Goal: Find specific page/section: Find specific page/section

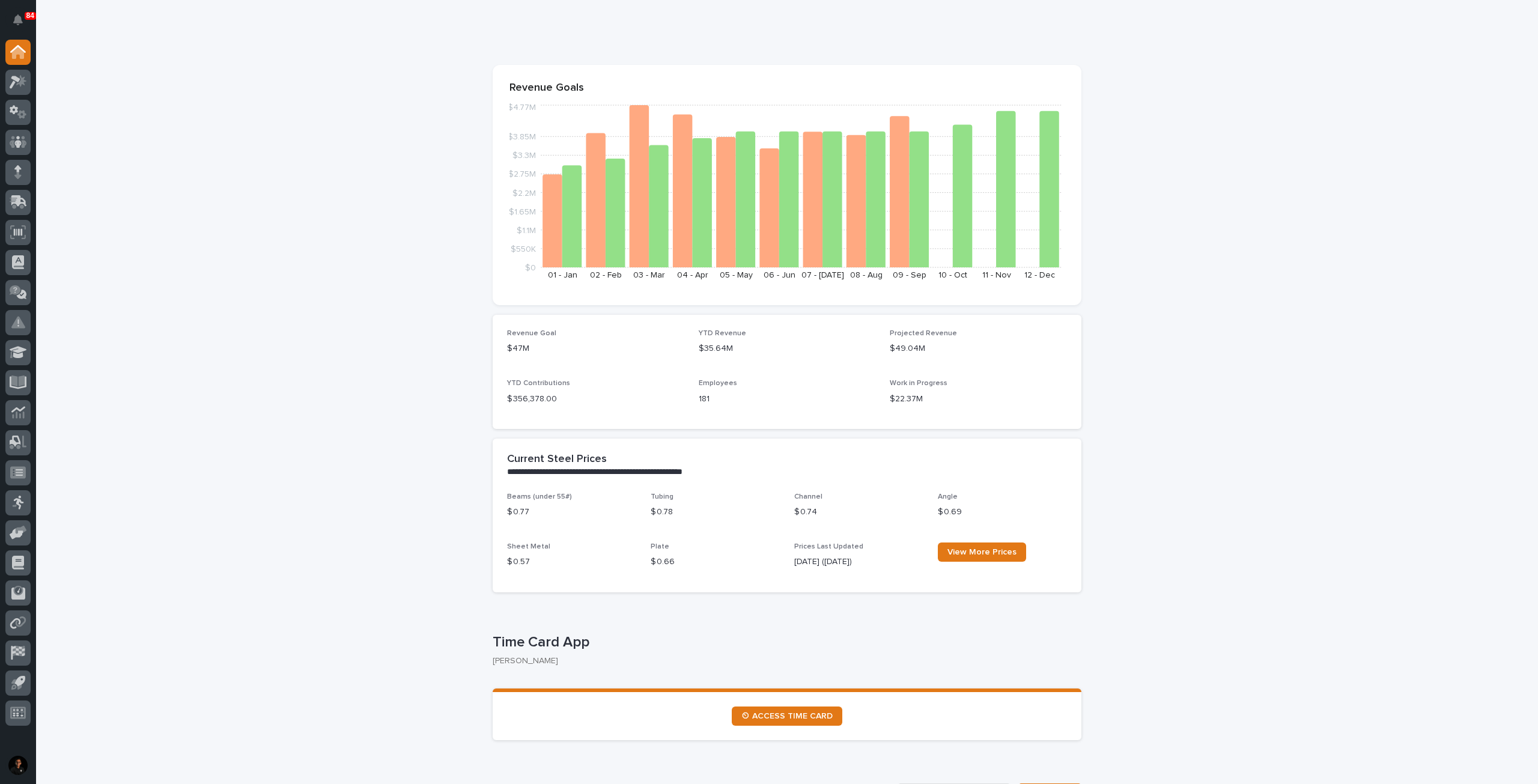
scroll to position [301, 0]
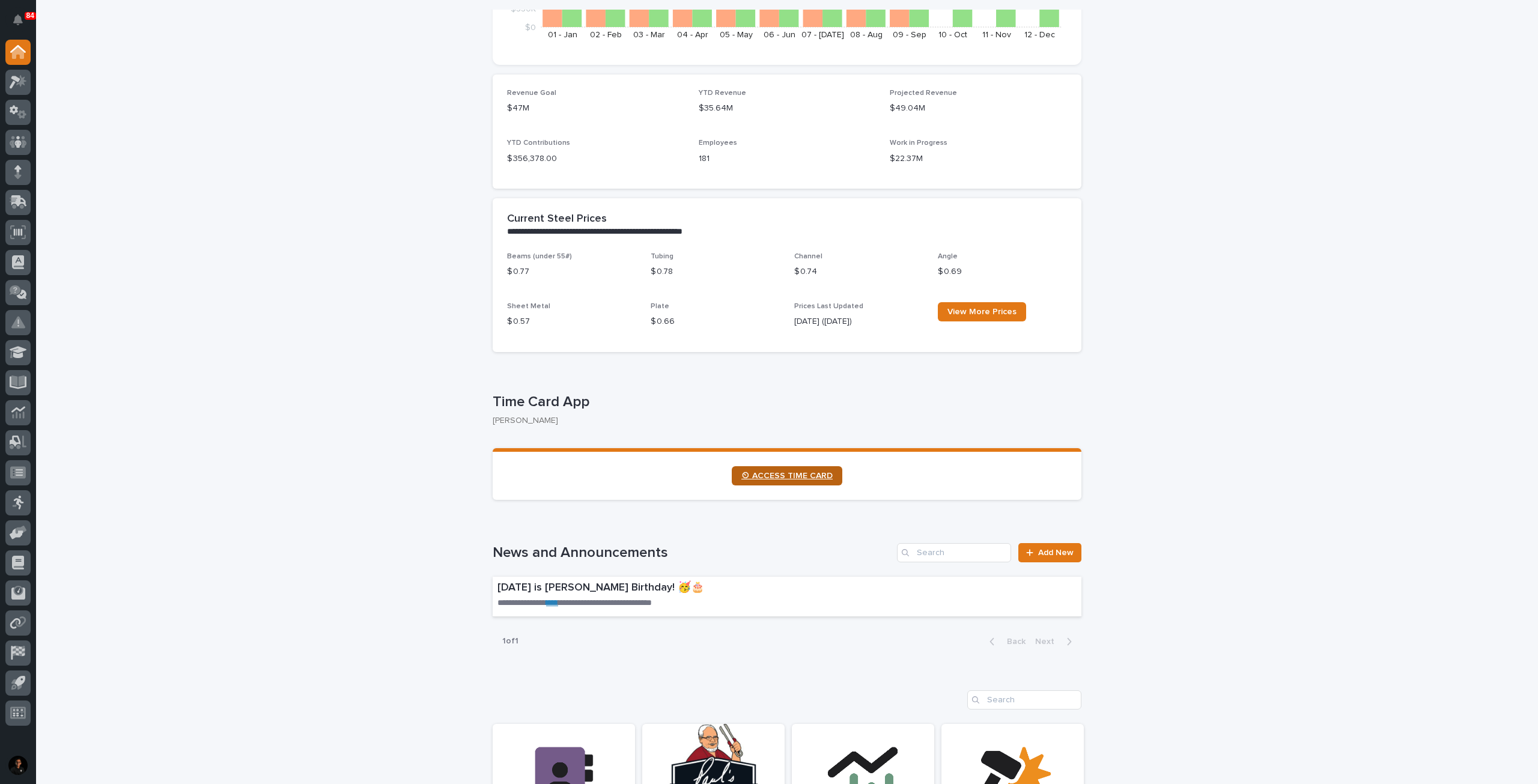
click at [772, 481] on link "⏲ ACCESS TIME CARD" at bounding box center [787, 475] width 111 height 19
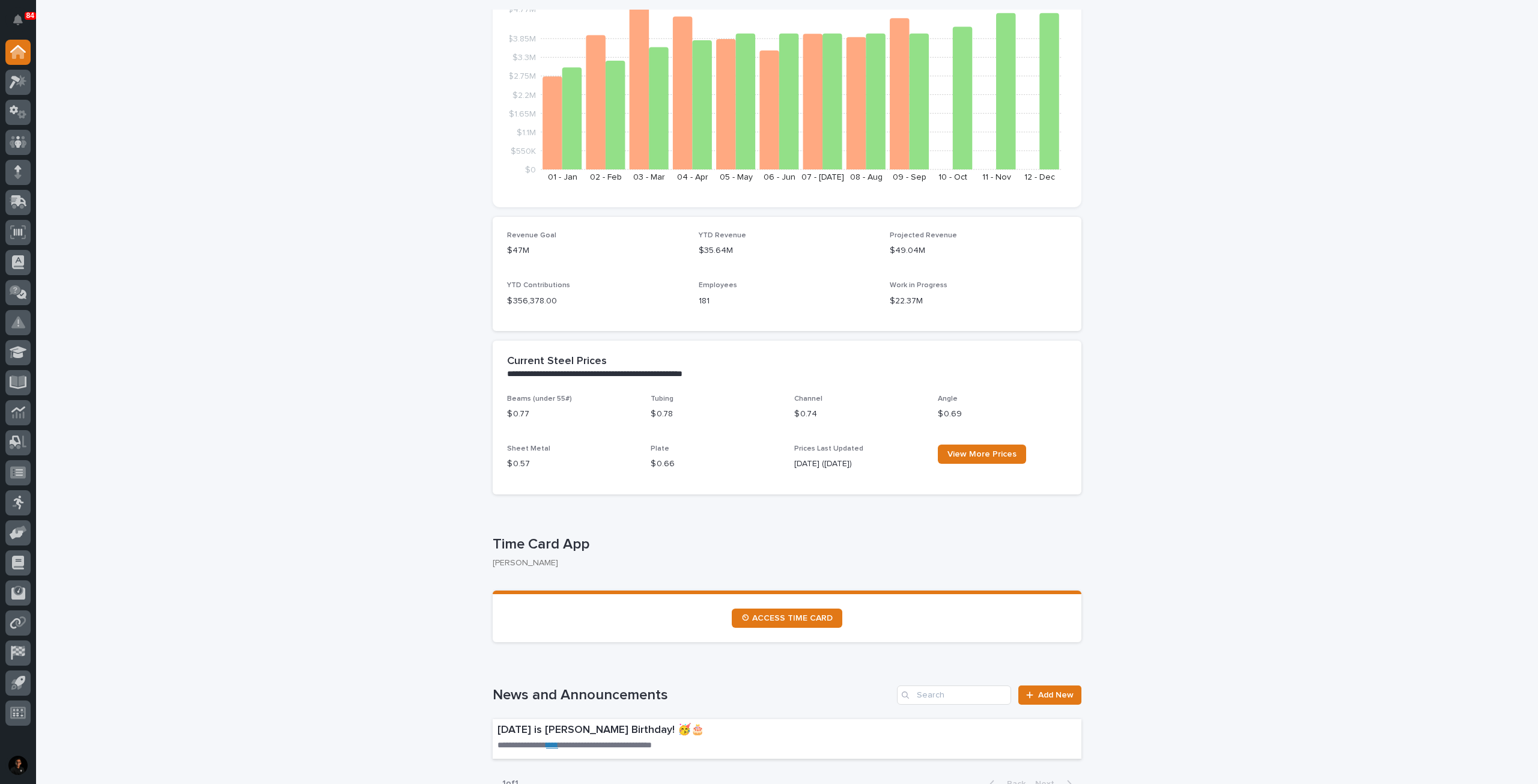
scroll to position [0, 0]
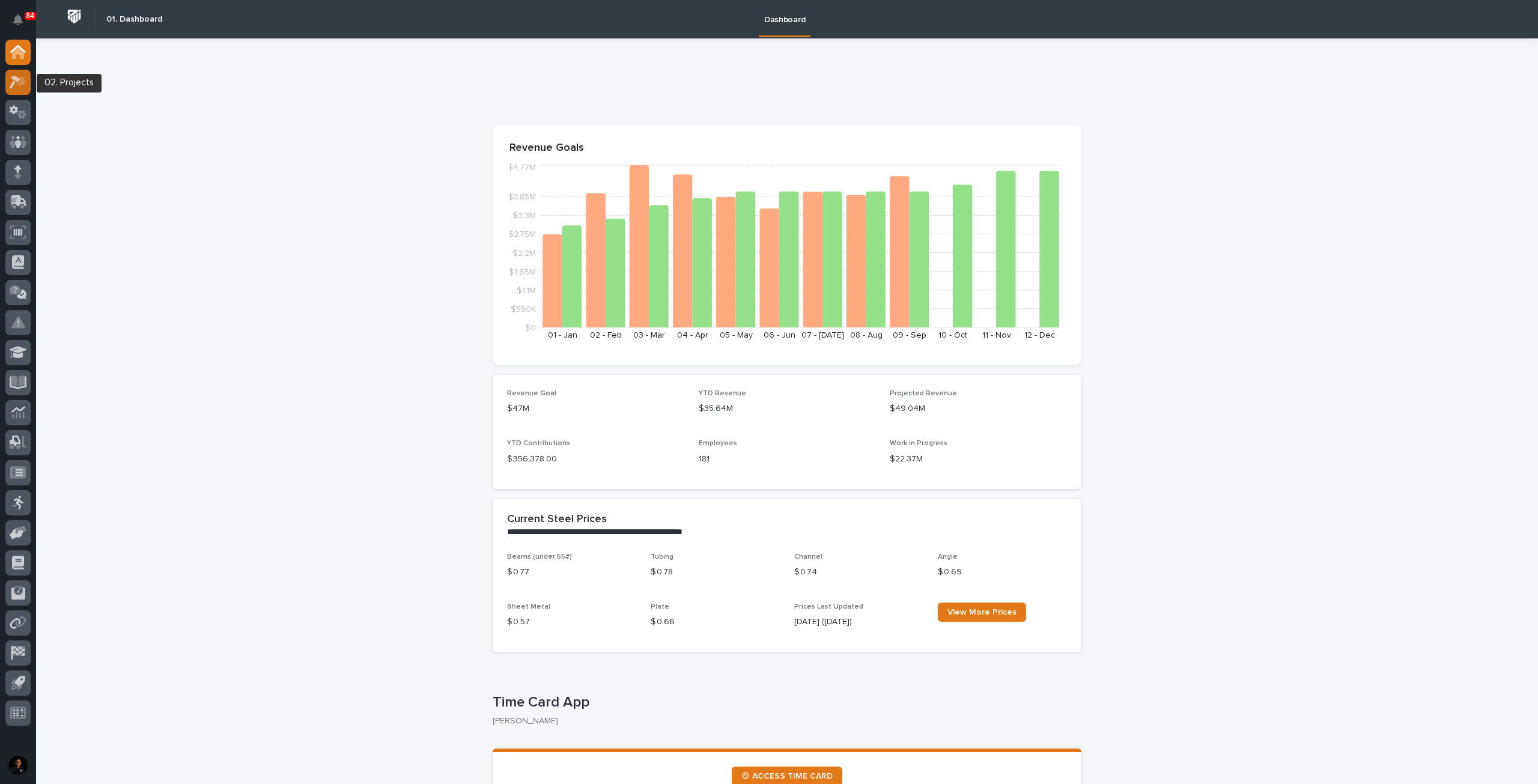
click at [20, 86] on icon at bounding box center [22, 80] width 10 height 12
click at [792, 768] on link "⏲ ACCESS TIME CARD" at bounding box center [787, 776] width 111 height 19
